Goal: Information Seeking & Learning: Learn about a topic

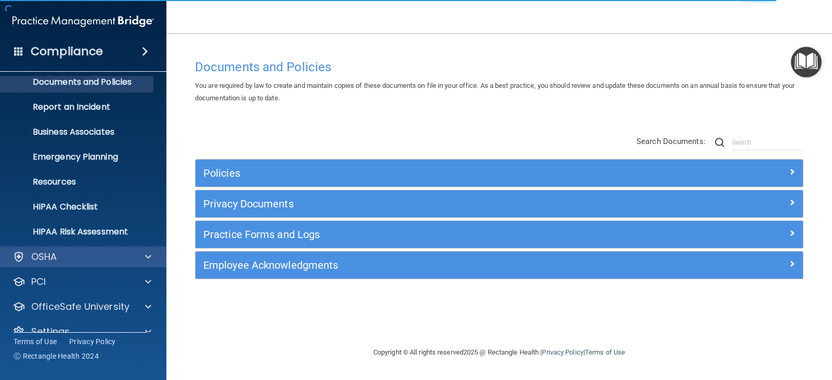
scroll to position [51, 0]
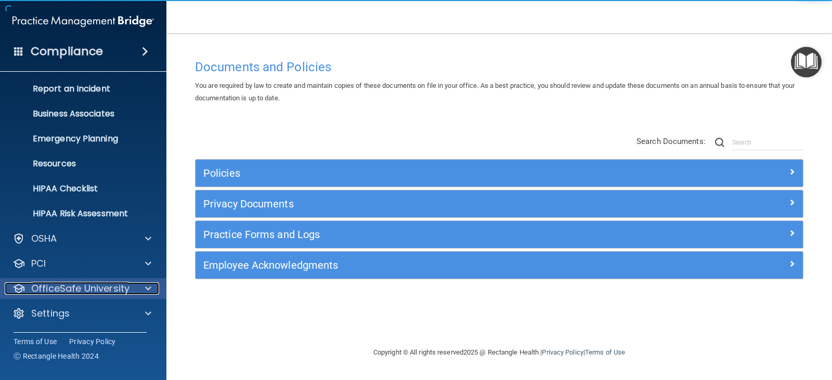
click at [106, 289] on p "OfficeSafe University" at bounding box center [80, 288] width 98 height 12
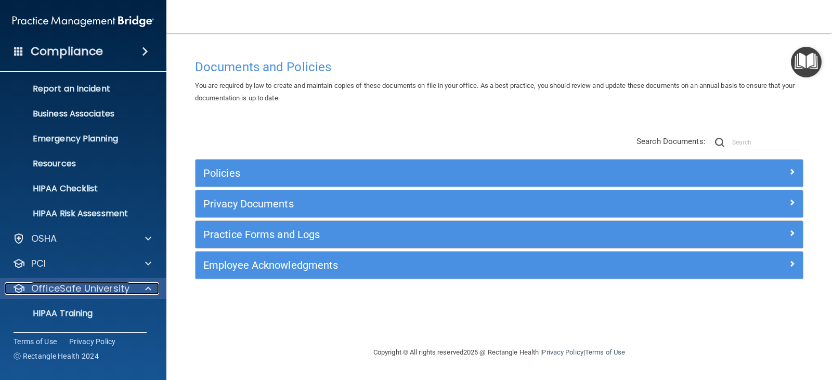
click at [115, 294] on p "OfficeSafe University" at bounding box center [80, 288] width 98 height 12
click at [105, 294] on p "OfficeSafe University" at bounding box center [80, 288] width 98 height 12
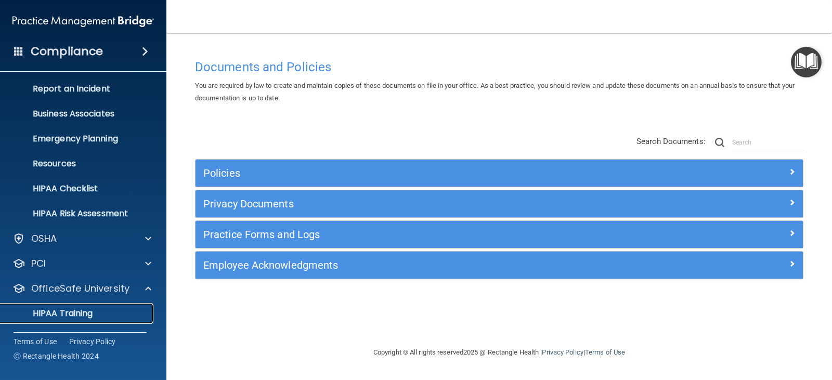
click at [66, 317] on p "HIPAA Training" at bounding box center [50, 313] width 86 height 10
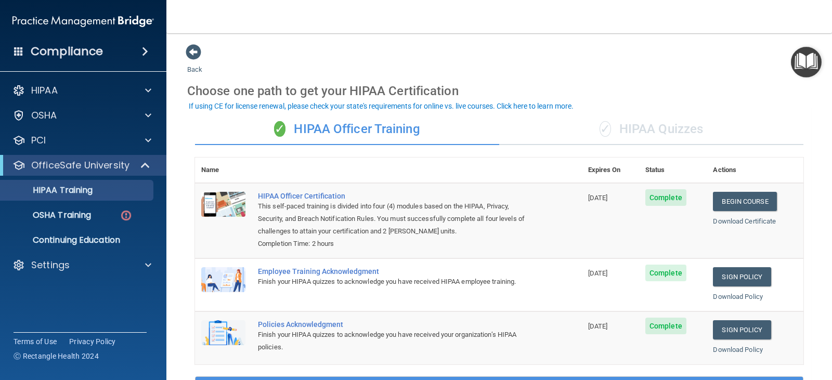
click at [652, 135] on div "✓ HIPAA Quizzes" at bounding box center [651, 129] width 304 height 31
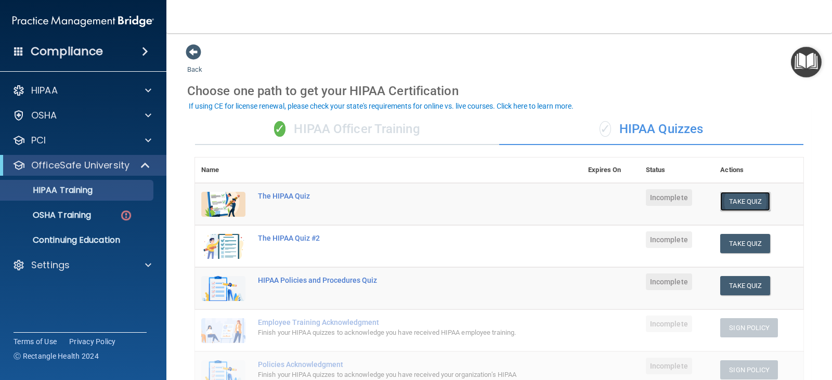
click at [728, 201] on button "Take Quiz" at bounding box center [745, 201] width 50 height 19
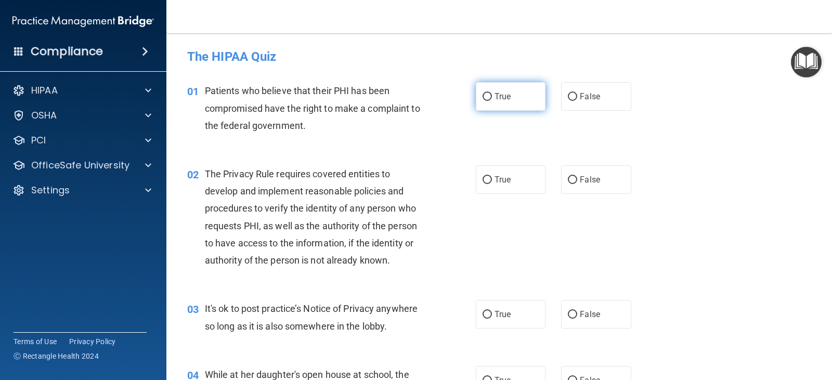
click at [485, 94] on input "True" at bounding box center [487, 97] width 9 height 8
radio input "true"
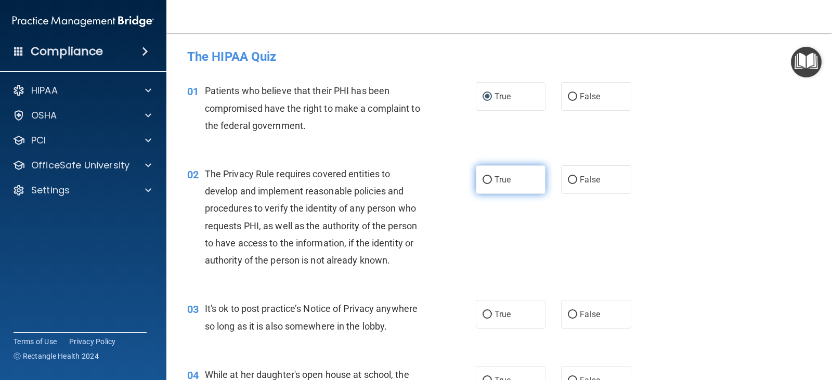
click at [485, 182] on input "True" at bounding box center [487, 180] width 9 height 8
radio input "true"
click at [568, 314] on input "False" at bounding box center [572, 315] width 9 height 8
radio input "true"
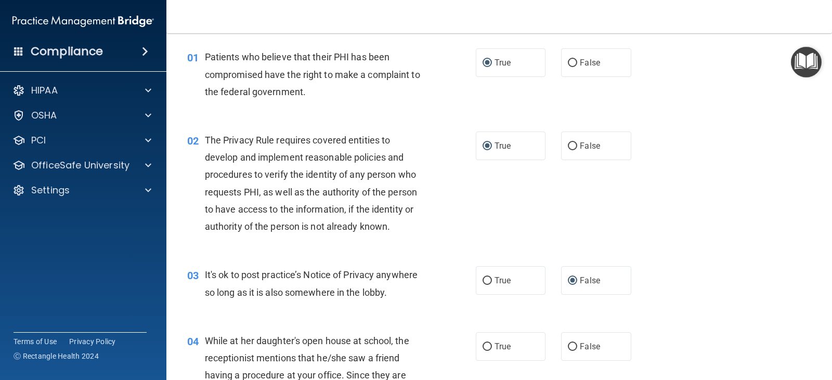
scroll to position [52, 0]
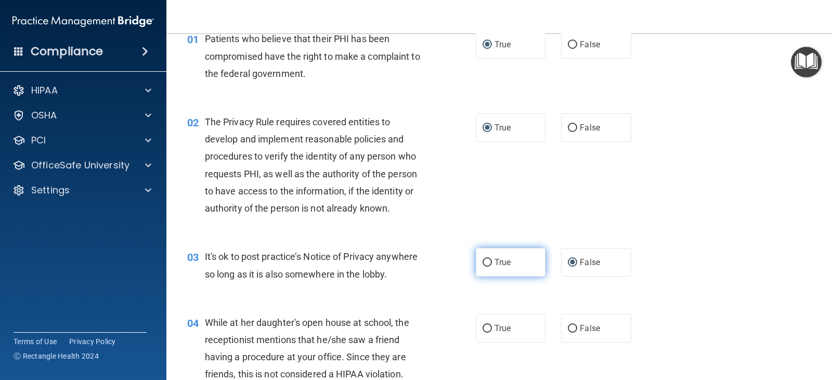
click at [487, 264] on input "True" at bounding box center [487, 263] width 9 height 8
radio input "true"
radio input "false"
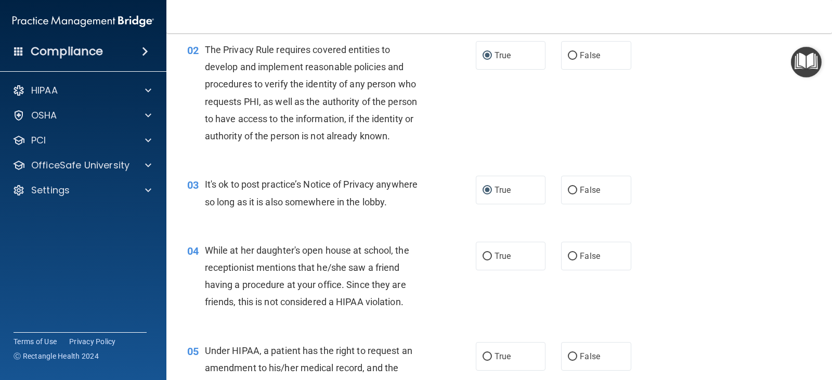
scroll to position [156, 0]
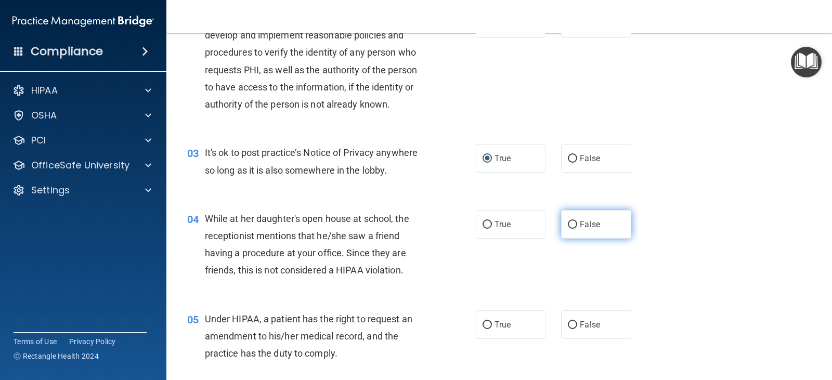
click at [571, 224] on input "False" at bounding box center [572, 225] width 9 height 8
radio input "true"
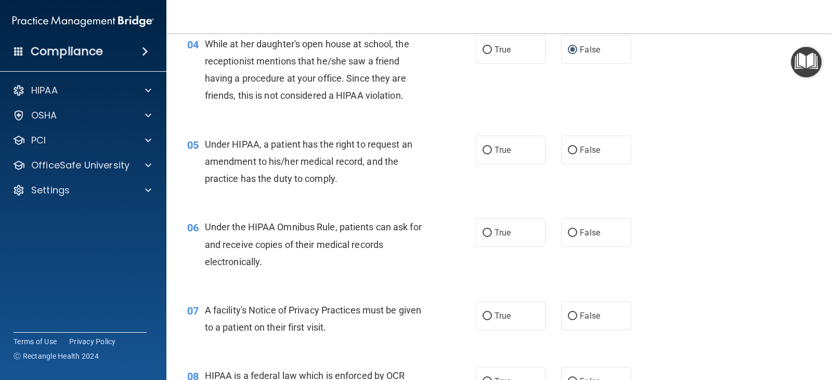
scroll to position [364, 0]
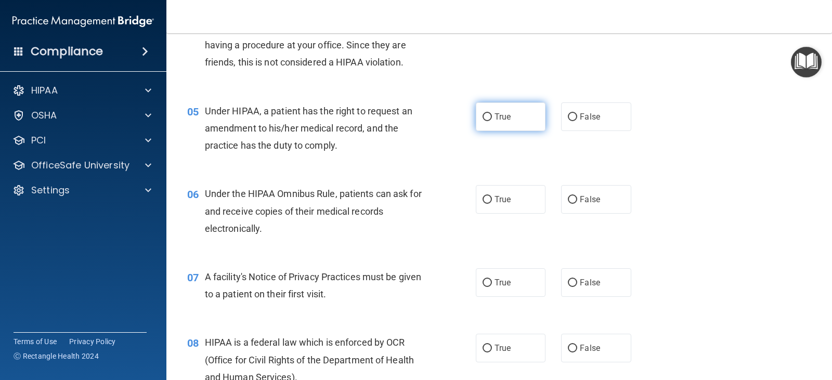
click at [485, 117] on input "True" at bounding box center [487, 117] width 9 height 8
radio input "true"
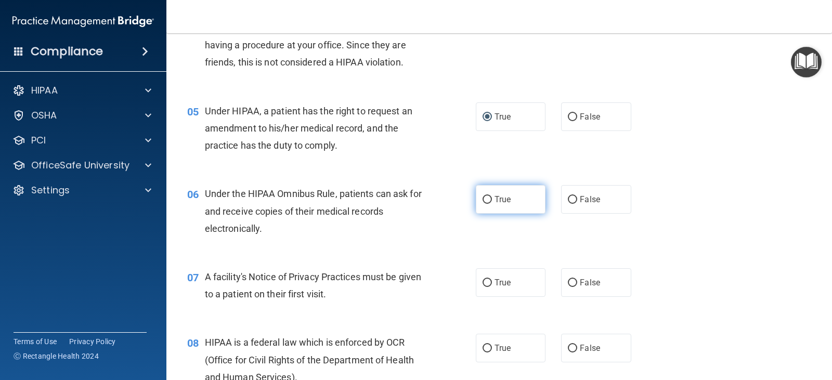
click at [483, 200] on input "True" at bounding box center [487, 200] width 9 height 8
radio input "true"
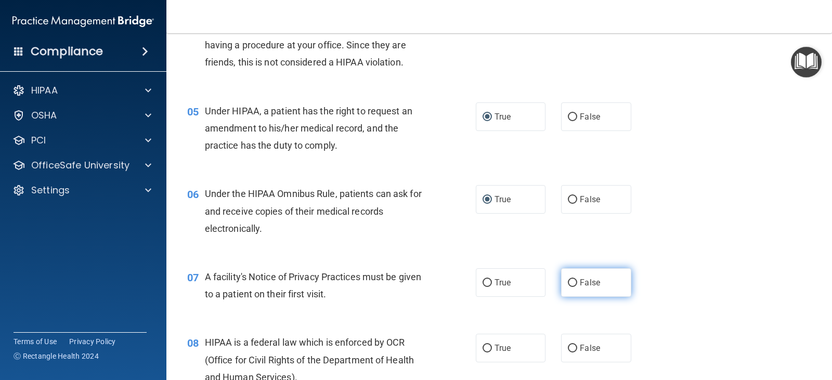
click at [568, 279] on input "False" at bounding box center [572, 283] width 9 height 8
radio input "true"
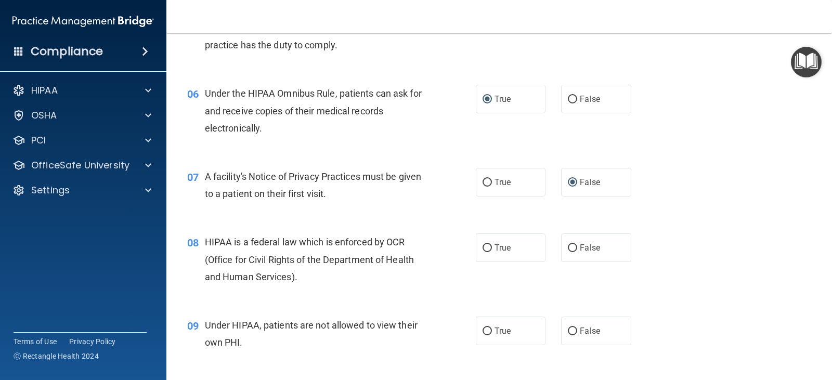
scroll to position [468, 0]
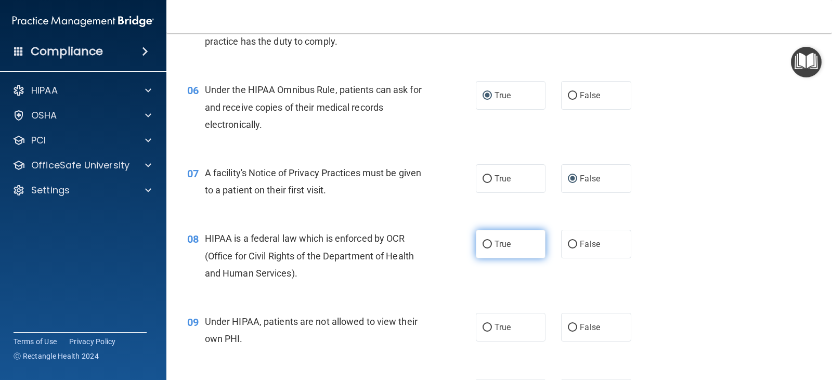
click at [483, 245] on input "True" at bounding box center [487, 245] width 9 height 8
radio input "true"
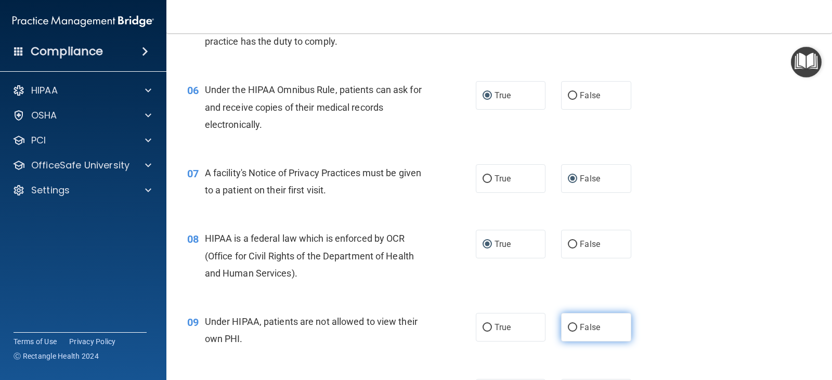
click at [570, 325] on input "False" at bounding box center [572, 328] width 9 height 8
radio input "true"
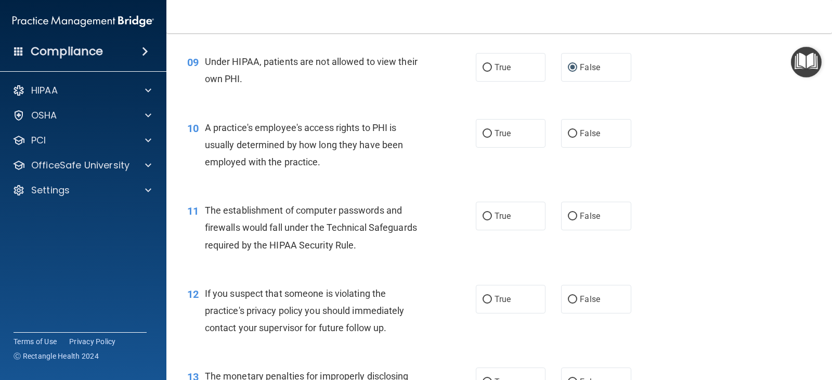
scroll to position [780, 0]
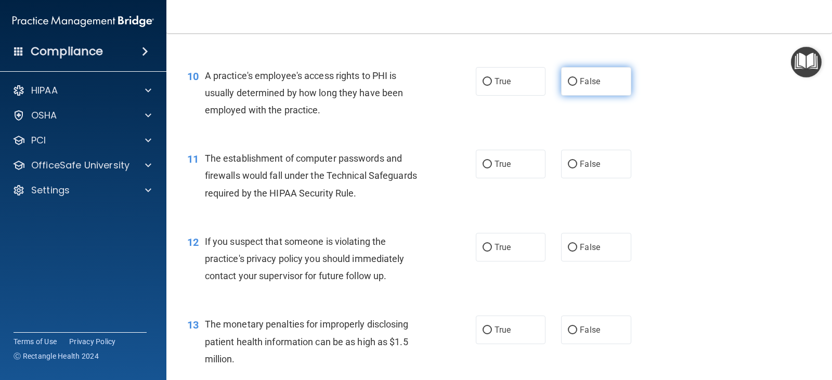
click at [568, 87] on label "False" at bounding box center [596, 81] width 70 height 29
click at [568, 86] on input "False" at bounding box center [572, 82] width 9 height 8
radio input "true"
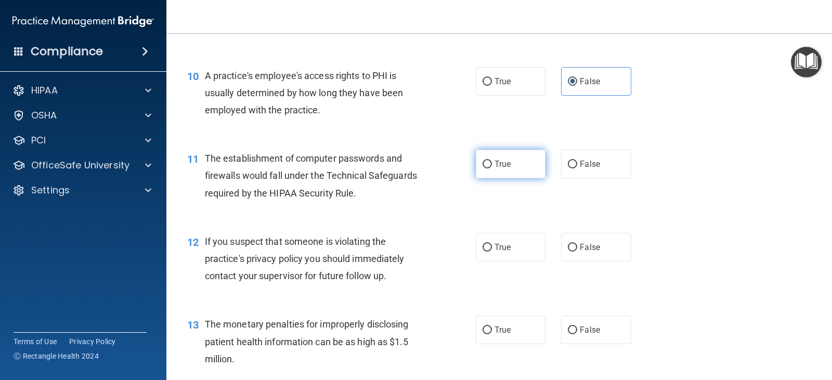
click at [484, 164] on input "True" at bounding box center [487, 165] width 9 height 8
radio input "true"
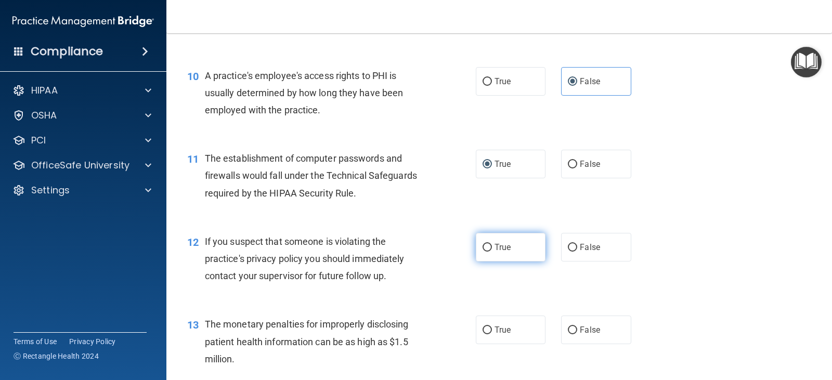
click at [483, 248] on input "True" at bounding box center [487, 248] width 9 height 8
radio input "true"
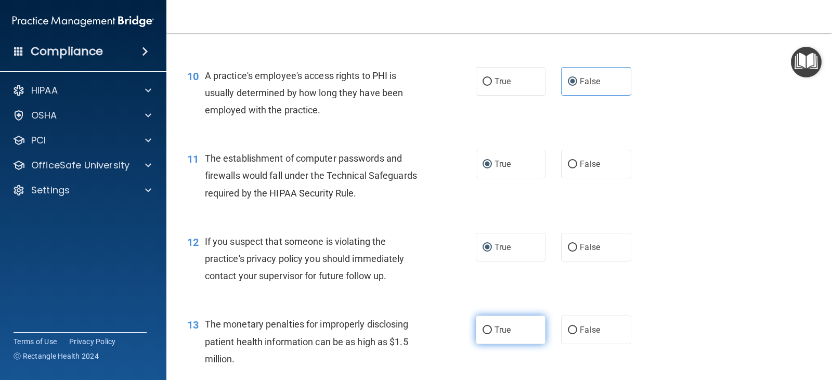
click at [487, 330] on input "True" at bounding box center [487, 331] width 9 height 8
radio input "true"
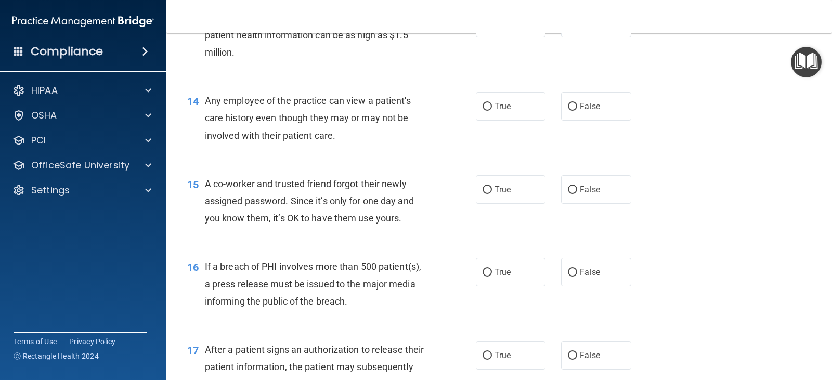
scroll to position [1092, 0]
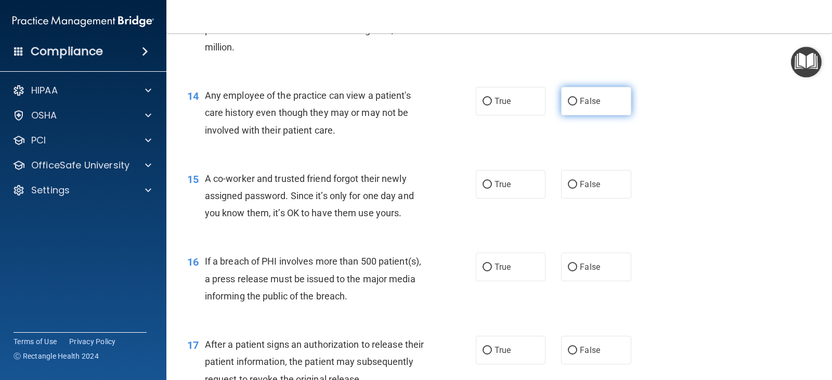
click at [569, 101] on input "False" at bounding box center [572, 102] width 9 height 8
radio input "true"
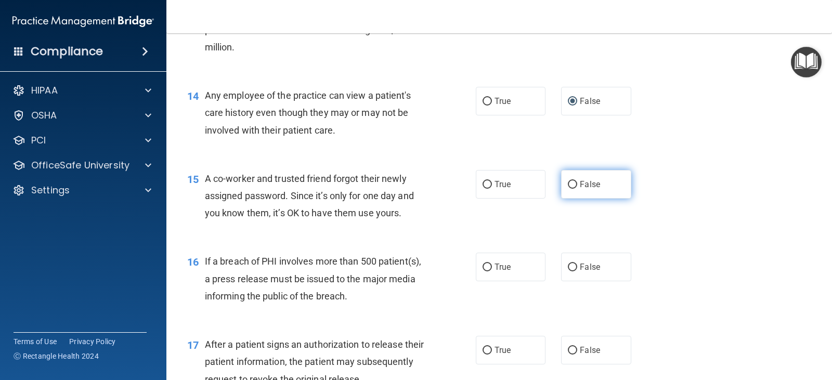
click at [571, 186] on input "False" at bounding box center [572, 185] width 9 height 8
radio input "true"
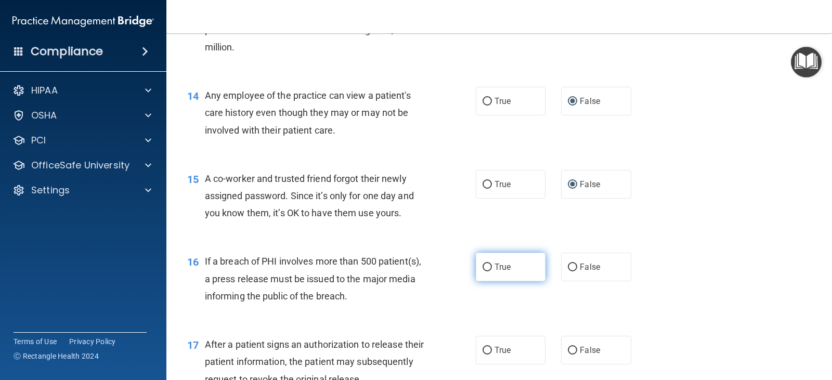
click at [483, 265] on input "True" at bounding box center [487, 268] width 9 height 8
radio input "true"
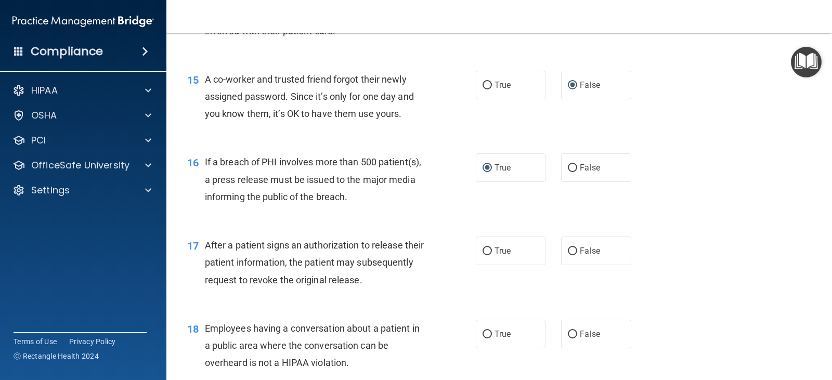
scroll to position [1196, 0]
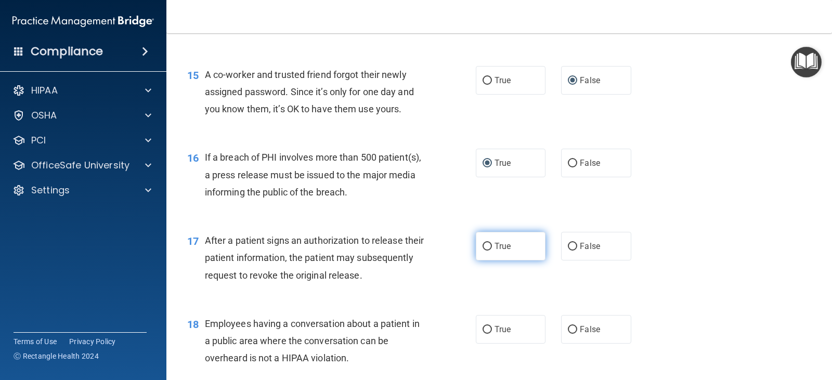
click at [483, 250] on input "True" at bounding box center [487, 247] width 9 height 8
radio input "true"
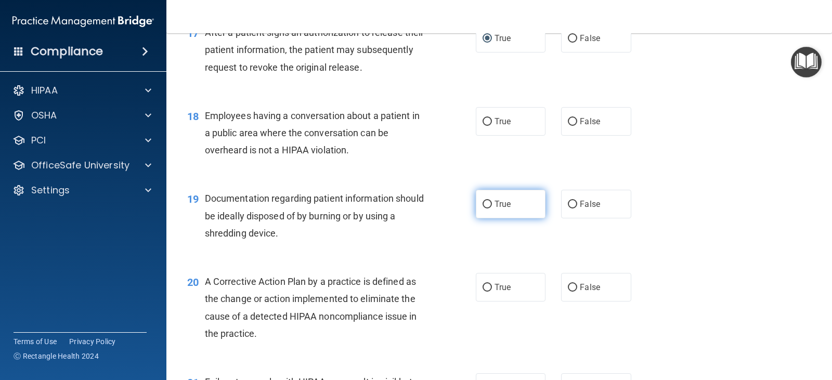
scroll to position [1456, 0]
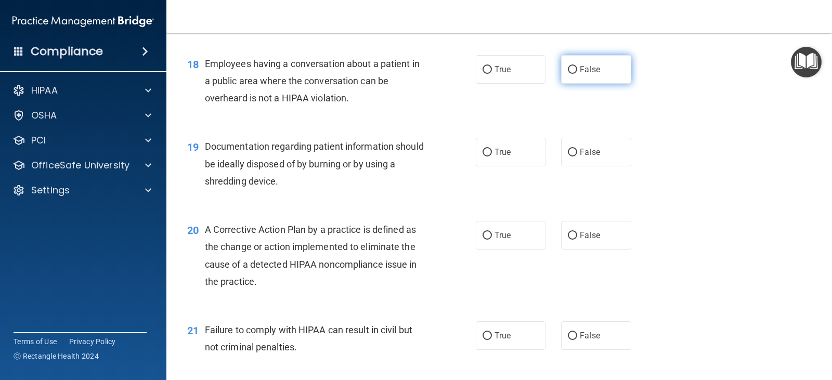
click at [566, 64] on label "False" at bounding box center [596, 69] width 70 height 29
click at [568, 66] on input "False" at bounding box center [572, 70] width 9 height 8
radio input "true"
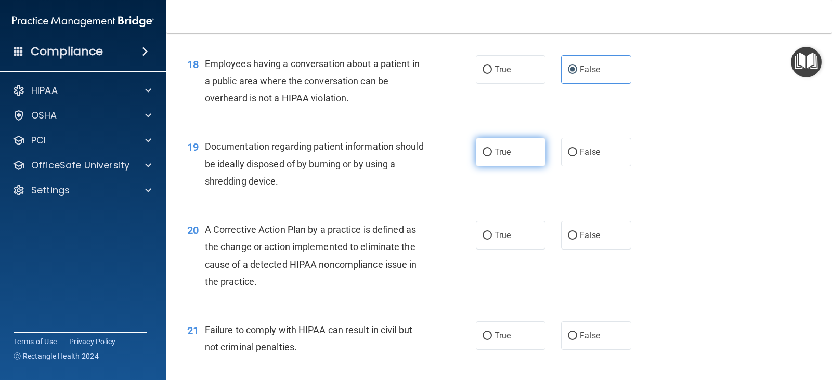
click at [484, 150] on input "True" at bounding box center [487, 153] width 9 height 8
radio input "true"
click at [483, 236] on input "True" at bounding box center [487, 236] width 9 height 8
radio input "true"
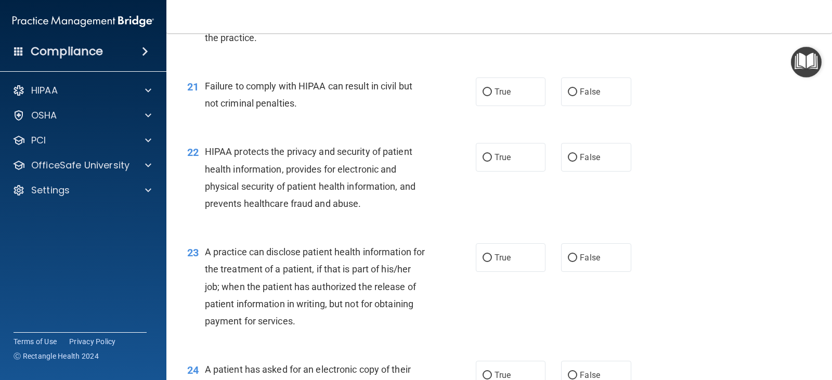
scroll to position [1716, 0]
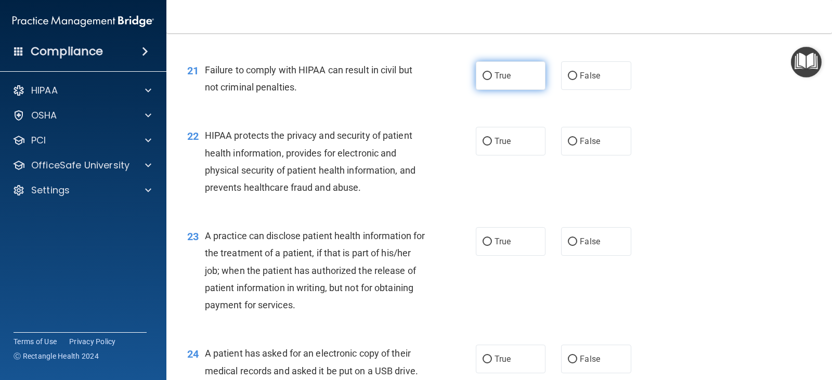
click at [483, 75] on input "True" at bounding box center [487, 76] width 9 height 8
radio input "true"
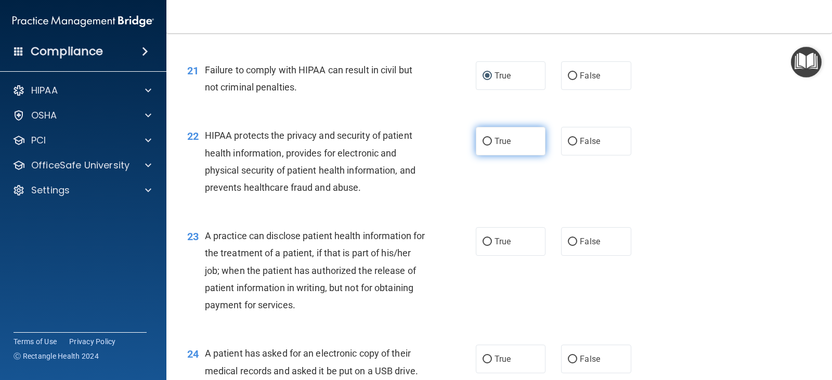
click at [484, 143] on input "True" at bounding box center [487, 142] width 9 height 8
radio input "true"
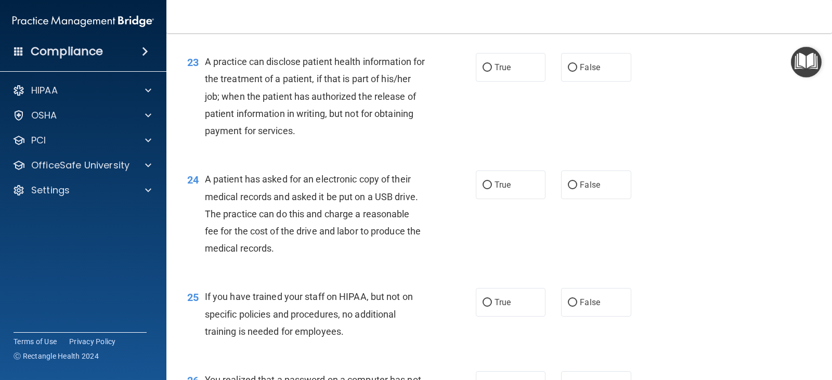
scroll to position [1873, 0]
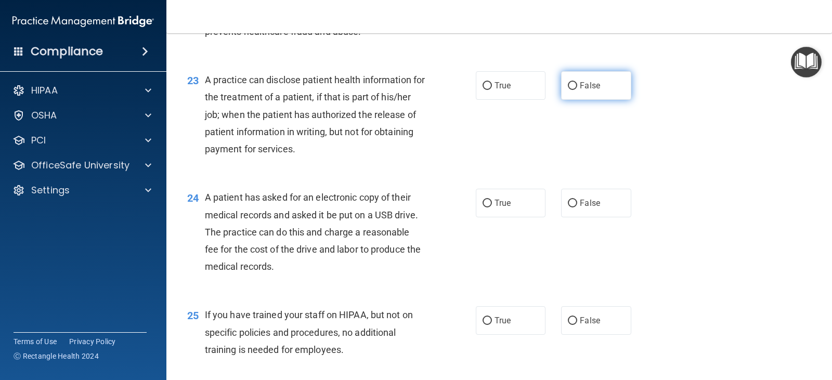
click at [569, 84] on input "False" at bounding box center [572, 86] width 9 height 8
radio input "true"
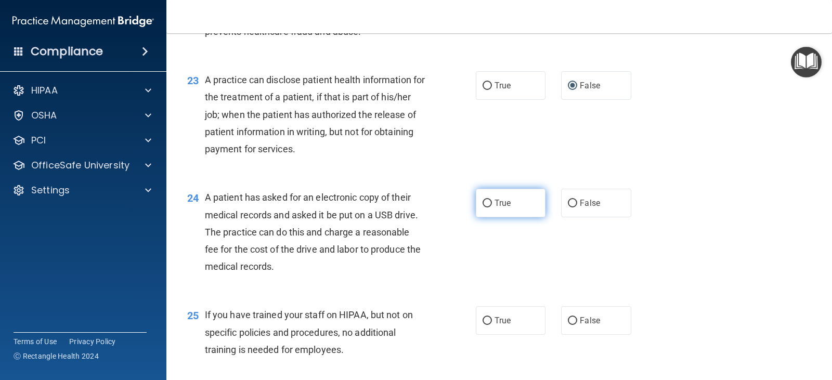
click at [479, 199] on label "True" at bounding box center [511, 203] width 70 height 29
click at [483, 200] on input "True" at bounding box center [487, 204] width 9 height 8
radio input "true"
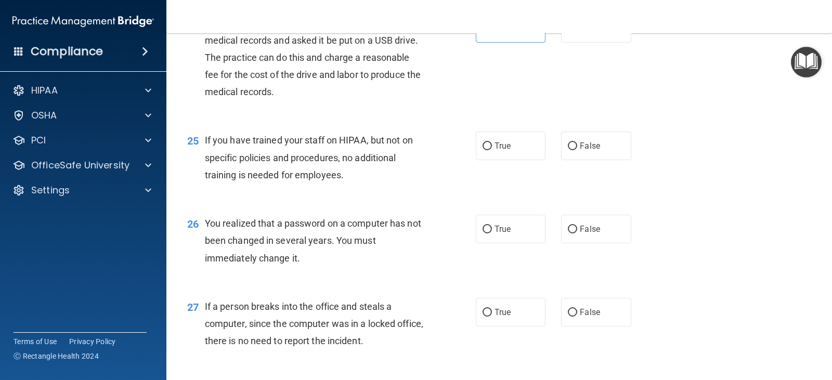
scroll to position [2081, 0]
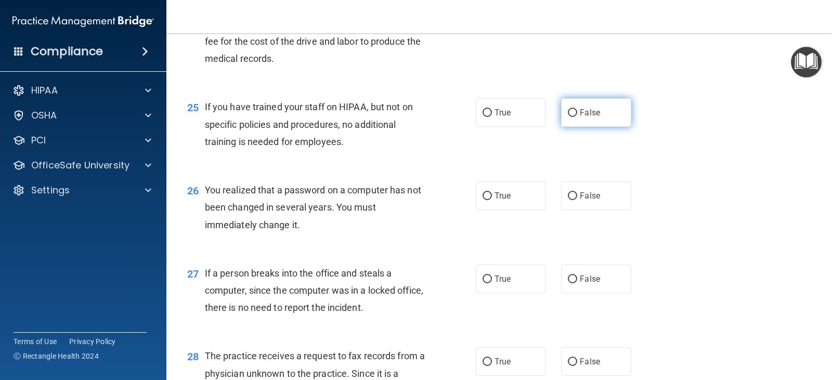
click at [568, 112] on input "False" at bounding box center [572, 113] width 9 height 8
radio input "true"
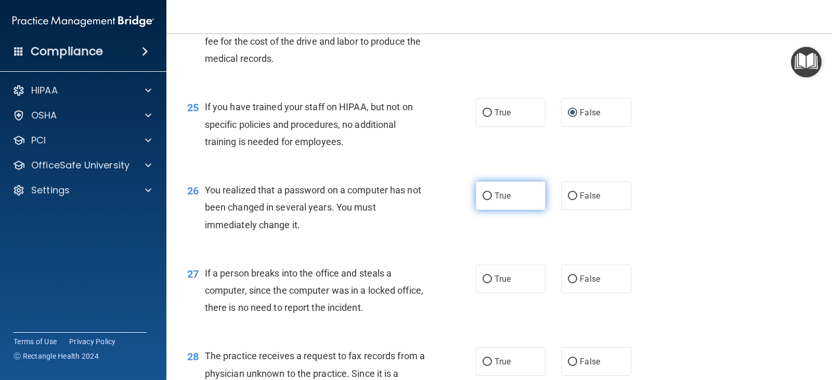
click at [483, 197] on input "True" at bounding box center [487, 196] width 9 height 8
radio input "true"
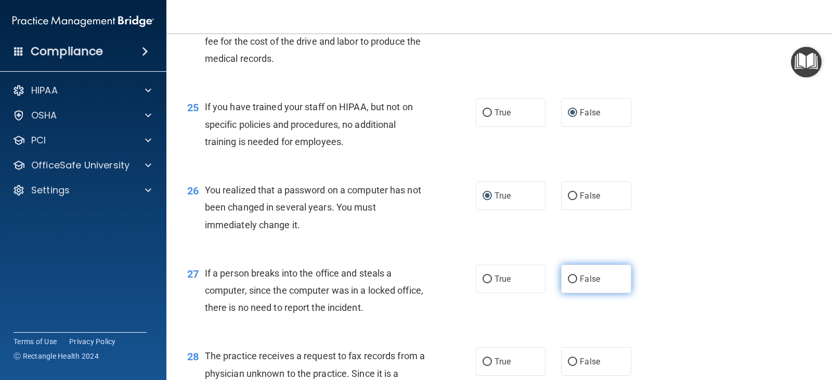
click at [568, 280] on input "False" at bounding box center [572, 280] width 9 height 8
radio input "true"
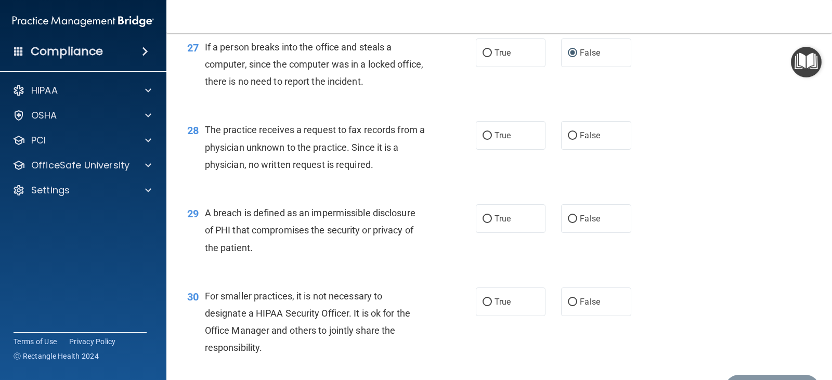
scroll to position [2289, 0]
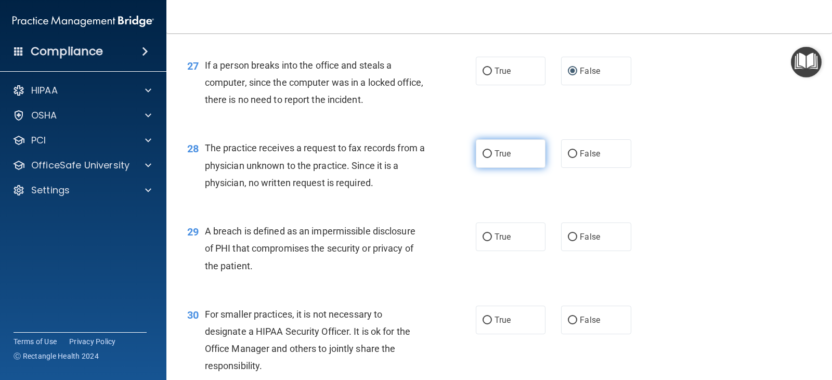
click at [487, 153] on input "True" at bounding box center [487, 154] width 9 height 8
radio input "true"
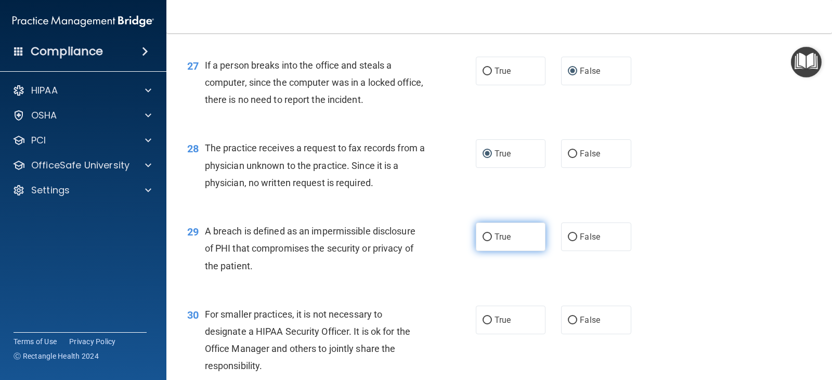
click at [486, 236] on input "True" at bounding box center [487, 238] width 9 height 8
radio input "true"
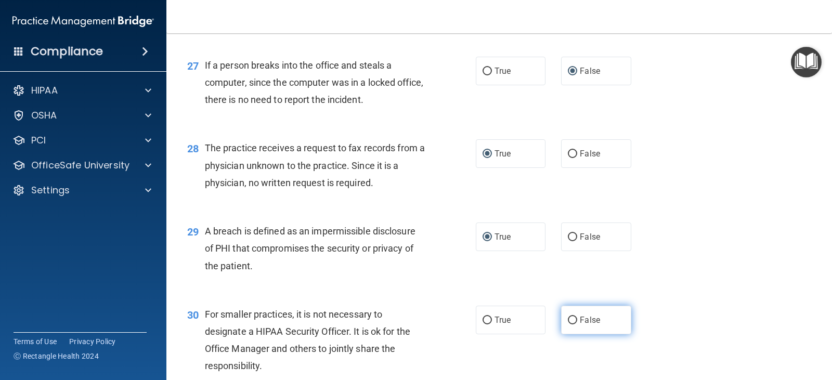
click at [570, 317] on input "False" at bounding box center [572, 321] width 9 height 8
radio input "true"
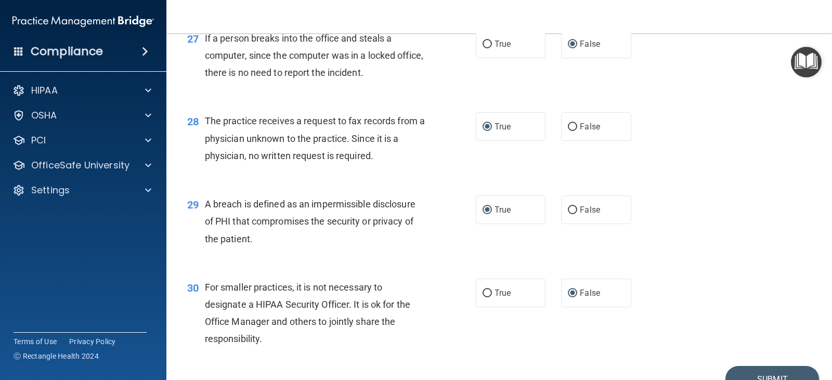
scroll to position [2369, 0]
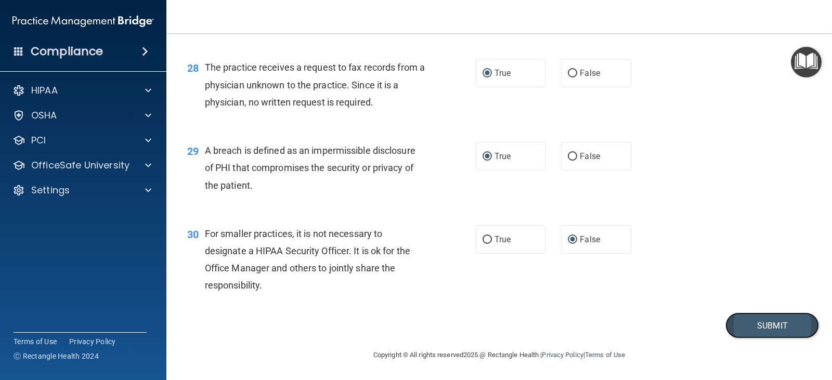
click at [764, 332] on button "Submit" at bounding box center [773, 326] width 94 height 27
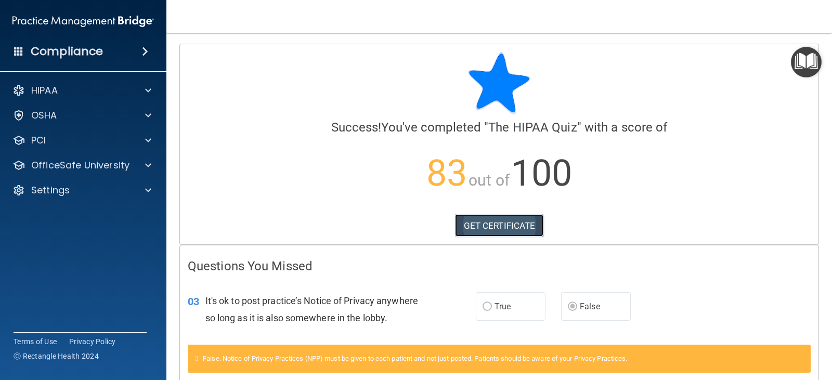
click at [513, 231] on link "GET CERTIFICATE" at bounding box center [499, 225] width 89 height 23
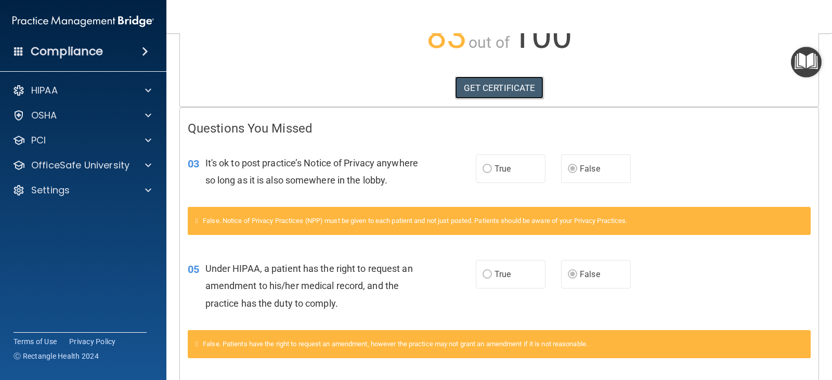
scroll to position [156, 0]
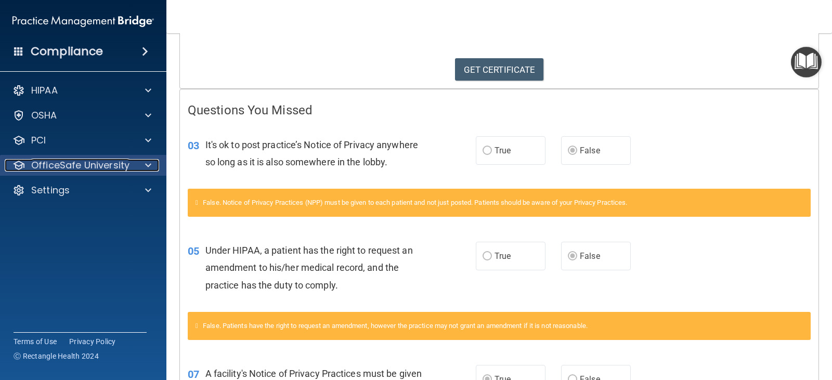
click at [74, 169] on p "OfficeSafe University" at bounding box center [80, 165] width 98 height 12
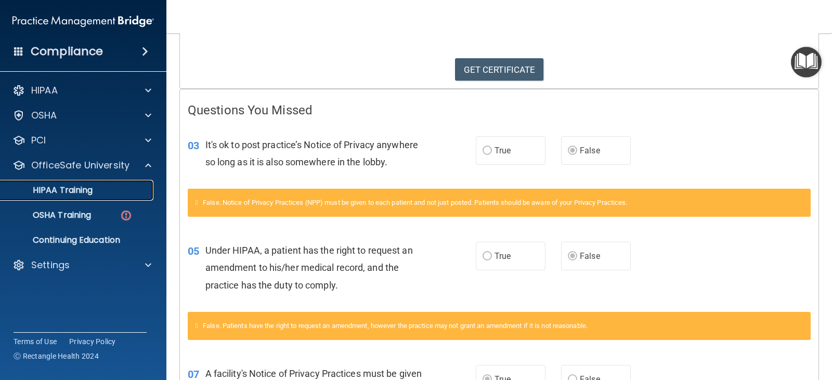
click at [85, 195] on p "HIPAA Training" at bounding box center [50, 190] width 86 height 10
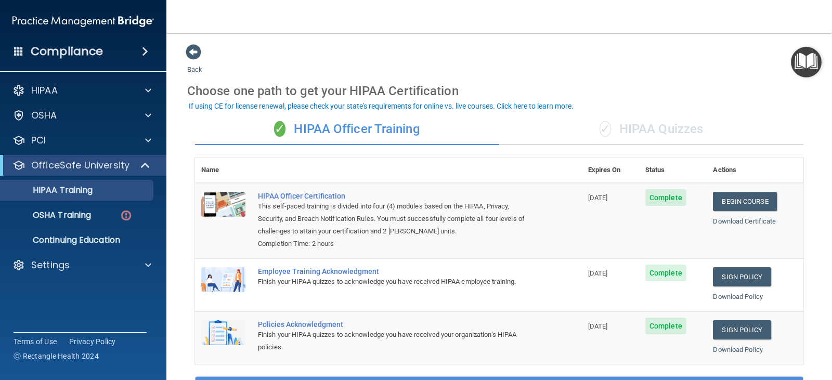
click at [623, 138] on div "✓ HIPAA Quizzes" at bounding box center [651, 129] width 304 height 31
